Goal: Book appointment/travel/reservation

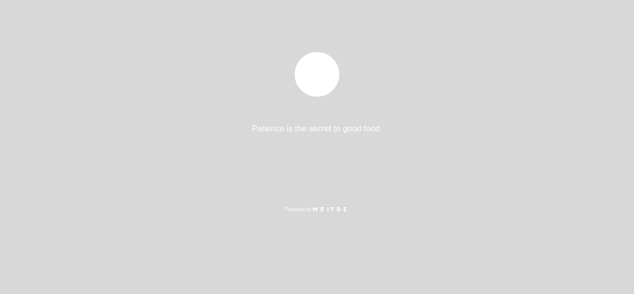
select select "pt"
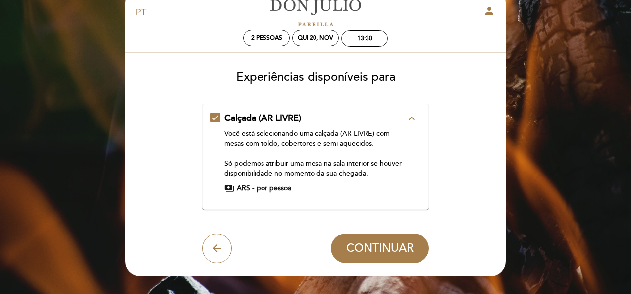
scroll to position [25, 0]
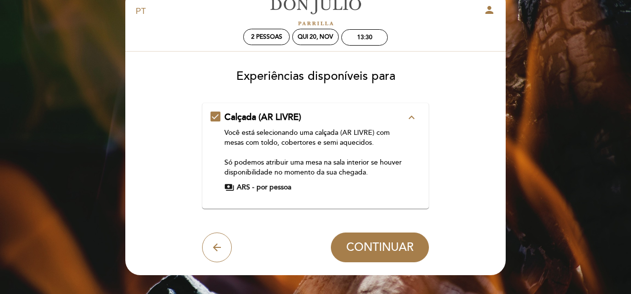
click at [414, 117] on icon "expand_less" at bounding box center [412, 117] width 12 height 12
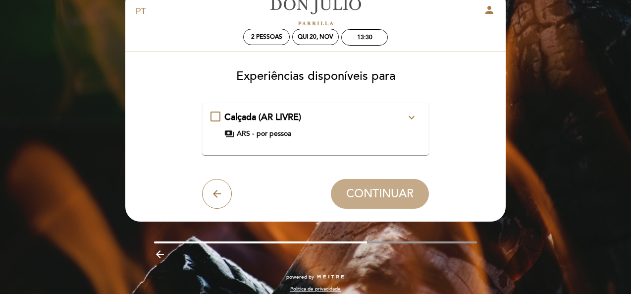
click at [414, 117] on icon "expand_more" at bounding box center [412, 117] width 12 height 12
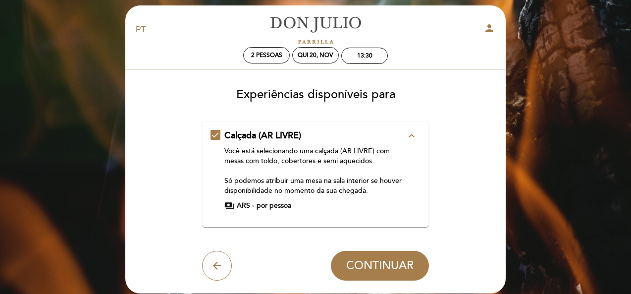
scroll to position [5, 0]
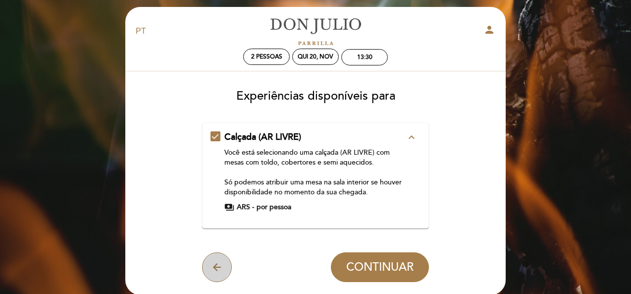
click at [219, 261] on icon "arrow_back" at bounding box center [217, 267] width 12 height 12
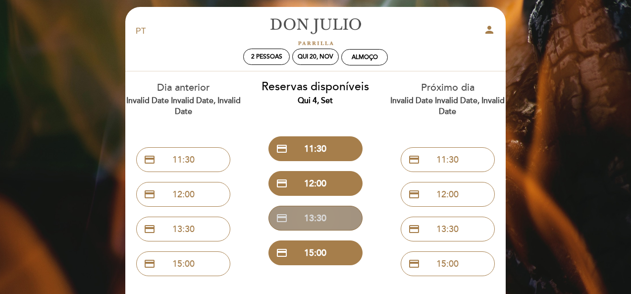
click at [293, 218] on button "credit_card 13:30" at bounding box center [315, 217] width 94 height 25
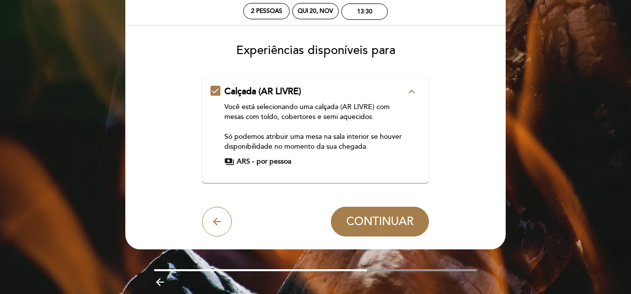
scroll to position [51, 0]
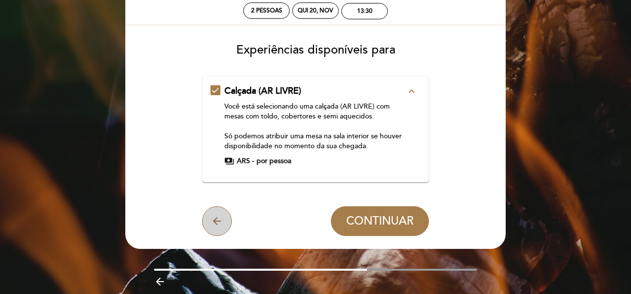
click at [215, 215] on icon "arrow_back" at bounding box center [217, 221] width 12 height 12
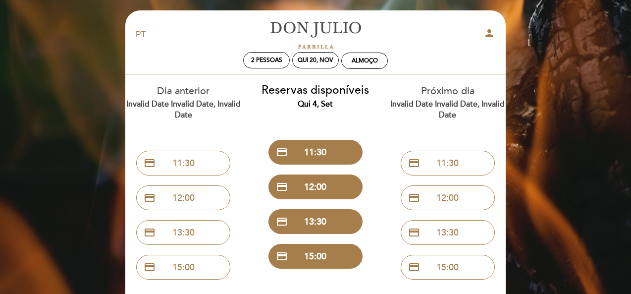
scroll to position [1, 0]
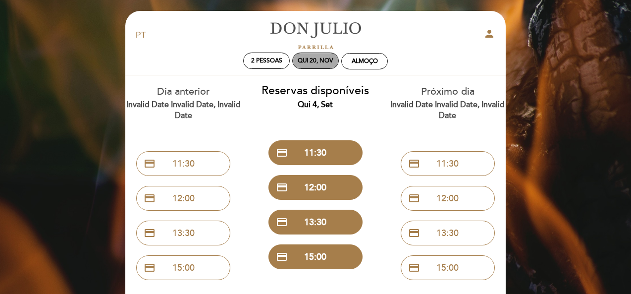
click at [326, 61] on div "Qui 20, nov" at bounding box center [316, 60] width 36 height 7
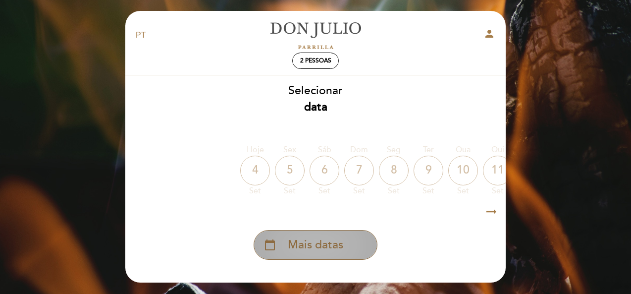
click at [298, 244] on span "Mais datas" at bounding box center [315, 245] width 55 height 16
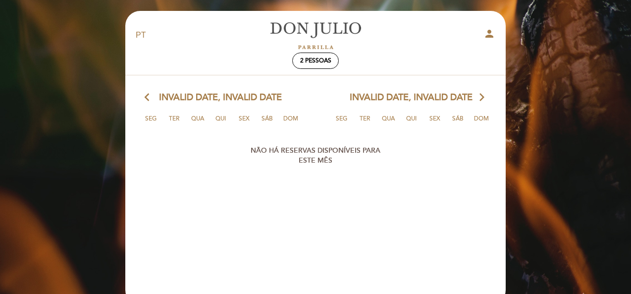
click at [147, 98] on icon "arrow_back_ios" at bounding box center [149, 97] width 9 height 13
